Goal: Navigation & Orientation: Find specific page/section

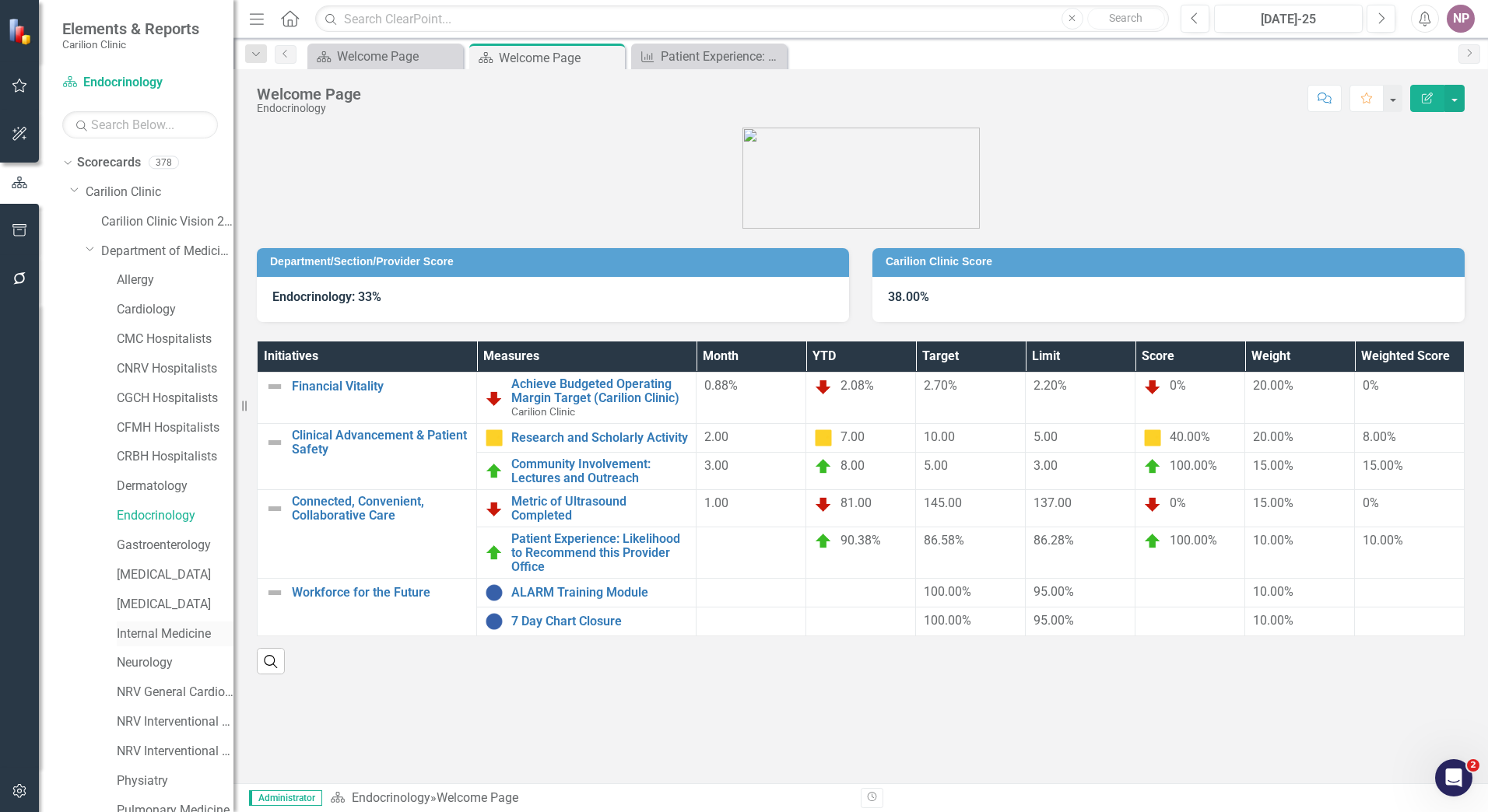
click at [167, 629] on link "Internal Medicine" at bounding box center [175, 634] width 116 height 18
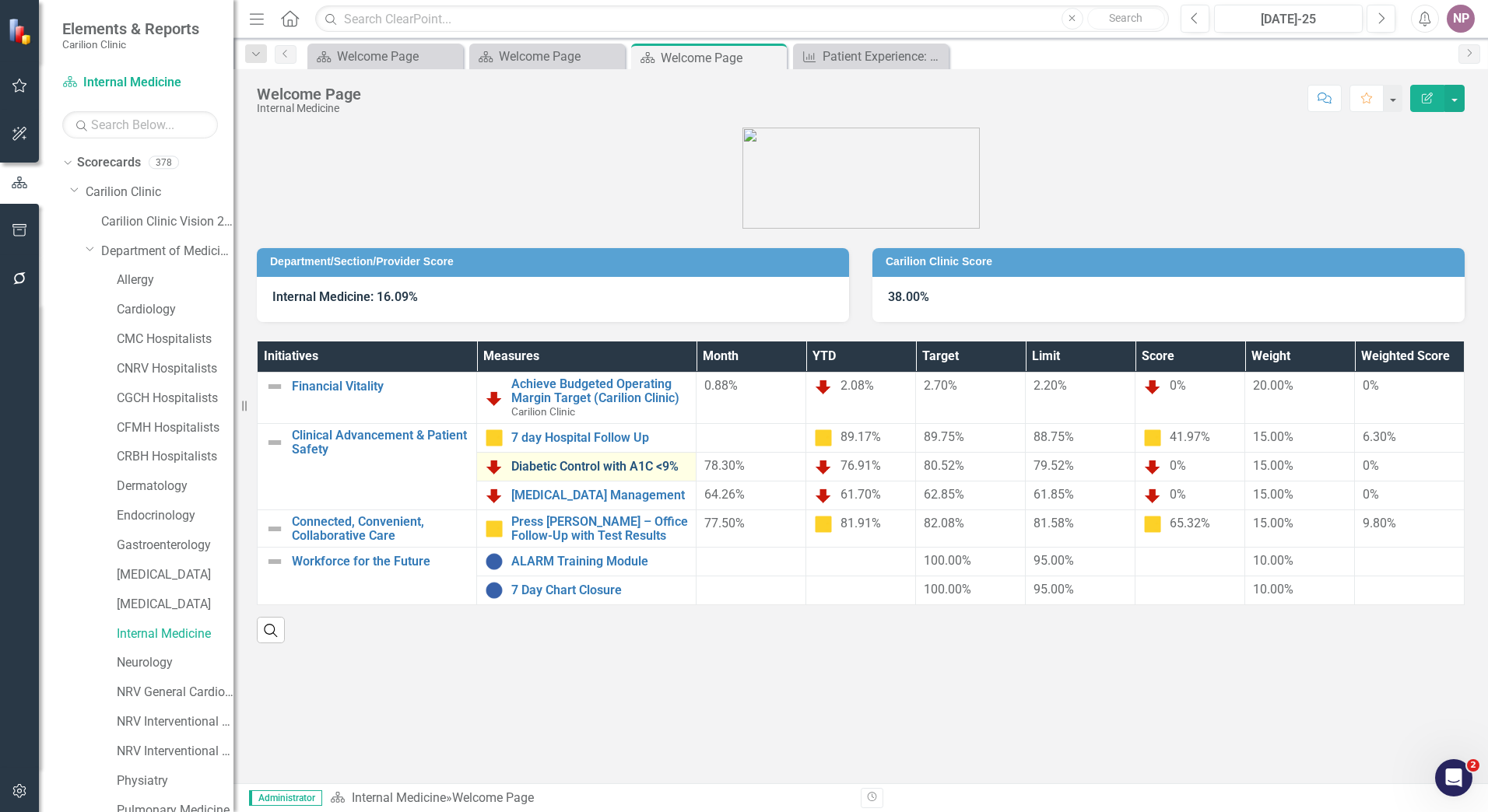
click at [543, 470] on link "Diabetic Control with A1C <9%" at bounding box center [599, 467] width 177 height 14
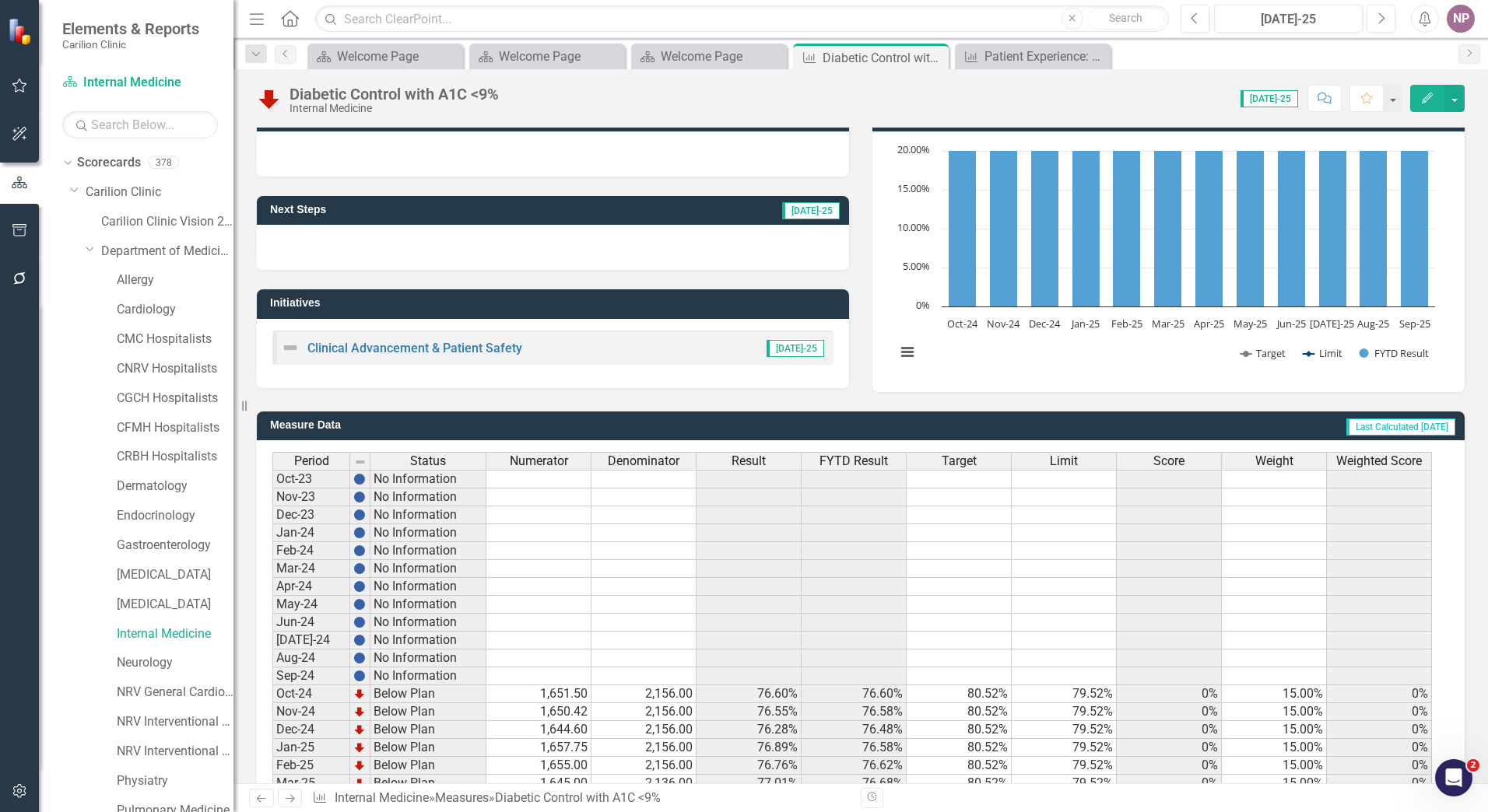
scroll to position [274, 0]
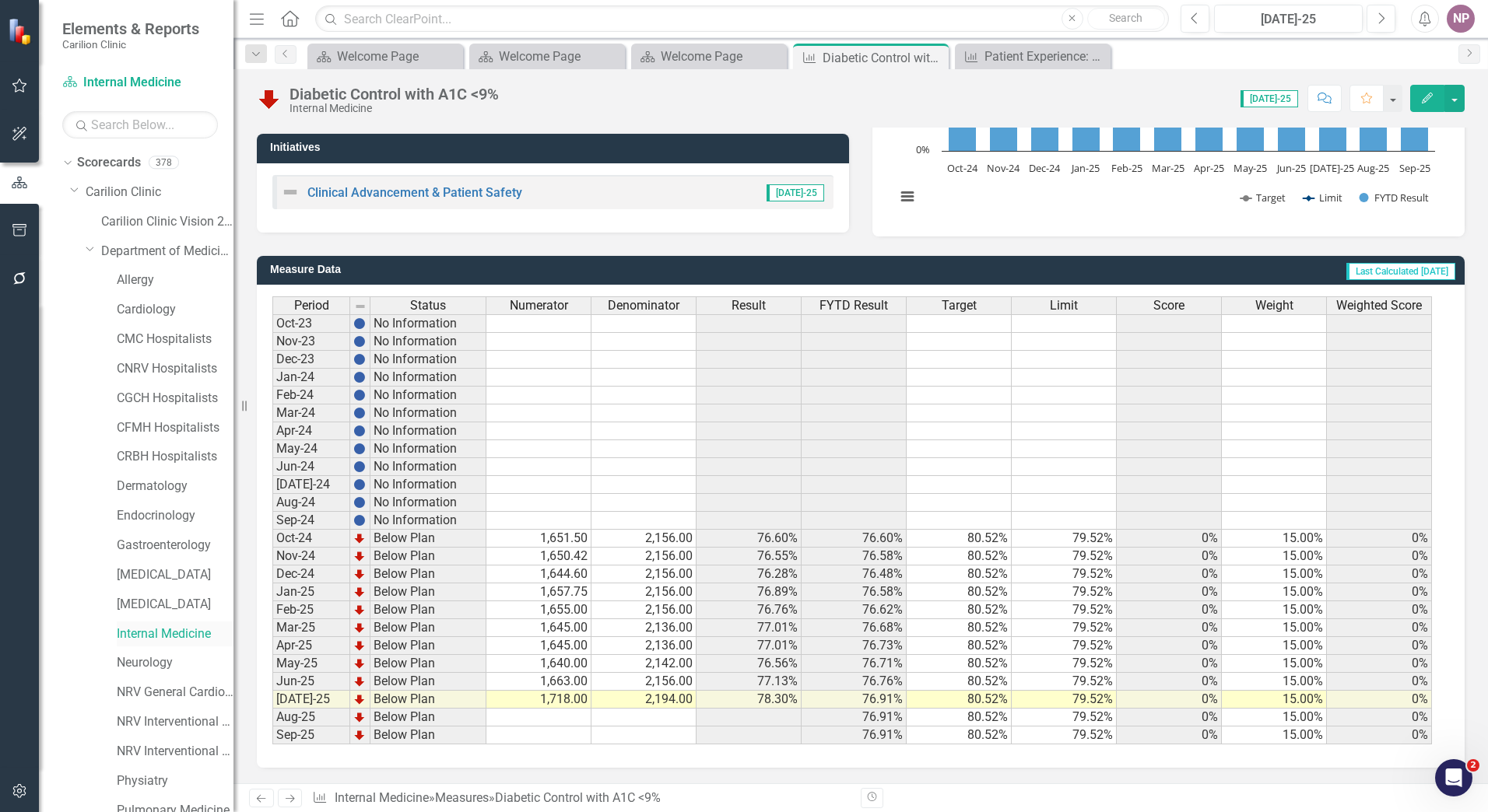
click at [141, 639] on link "Internal Medicine" at bounding box center [175, 634] width 116 height 18
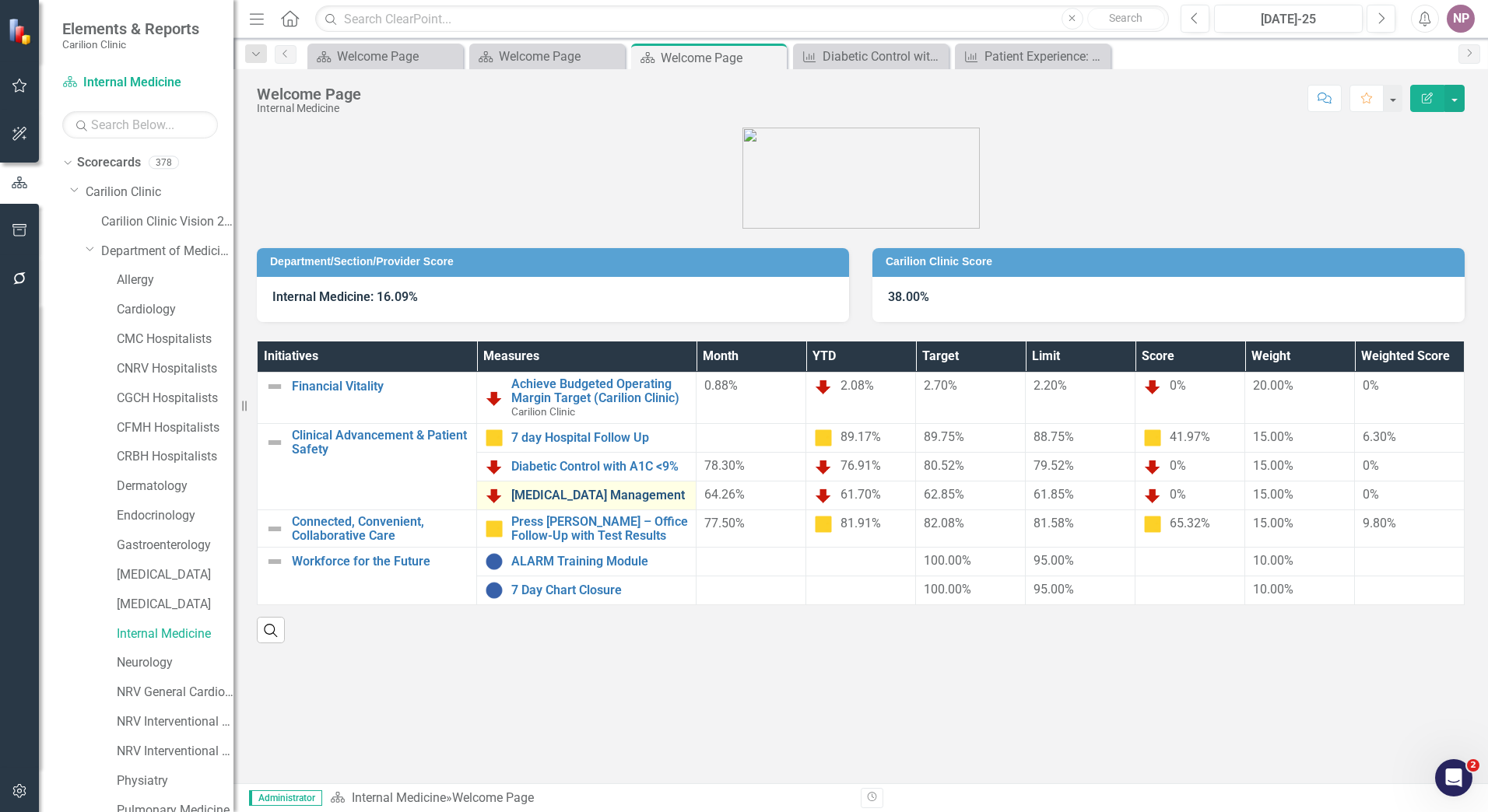
click at [638, 496] on link "[MEDICAL_DATA] Management" at bounding box center [599, 496] width 177 height 14
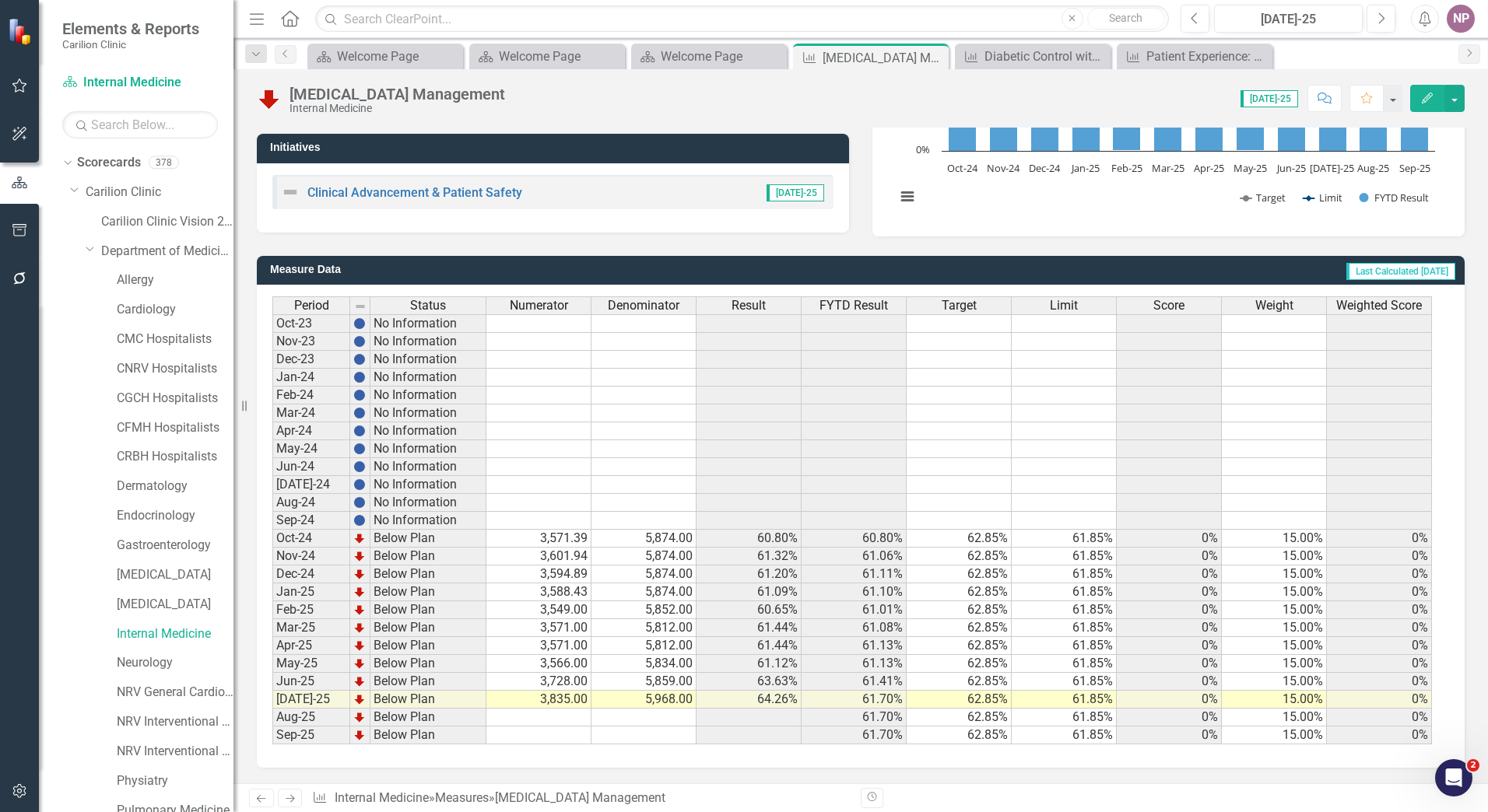
scroll to position [274, 0]
click at [179, 626] on link "Internal Medicine" at bounding box center [175, 634] width 116 height 18
